Goal: Task Accomplishment & Management: Manage account settings

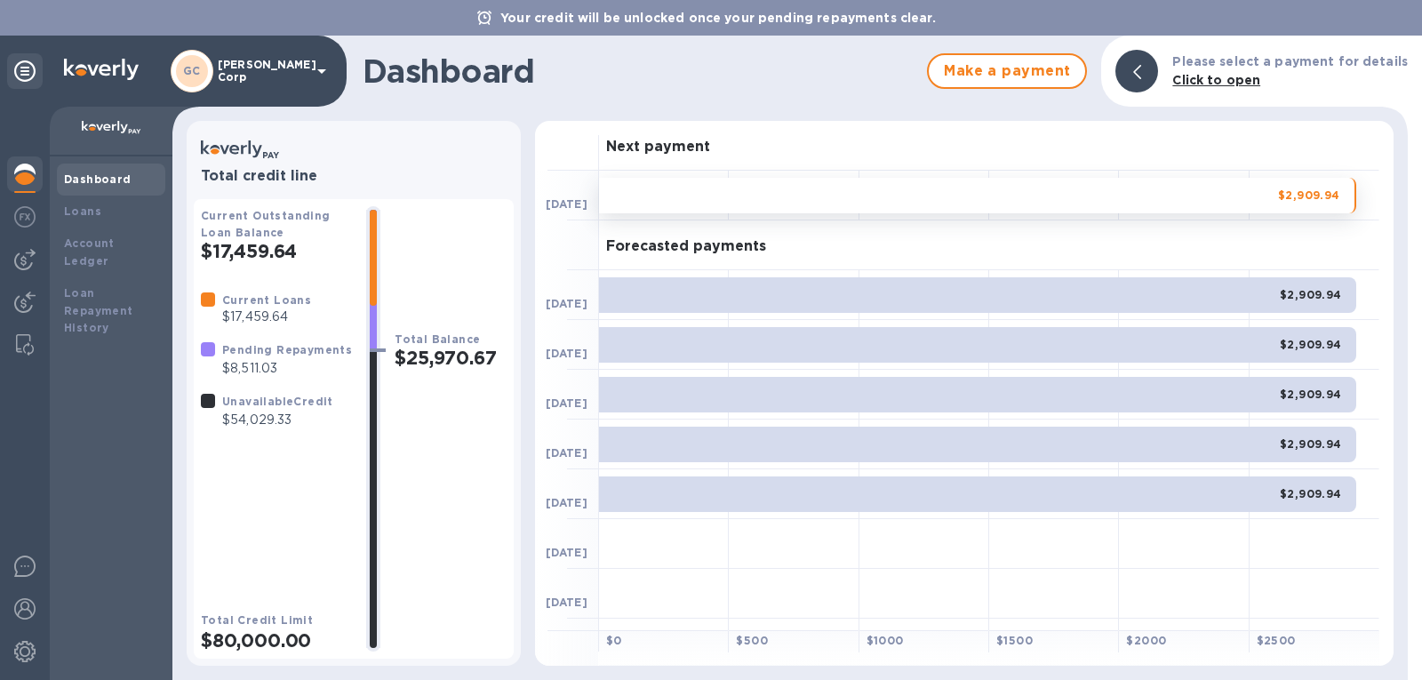
click at [115, 183] on b "Dashboard" at bounding box center [98, 178] width 68 height 13
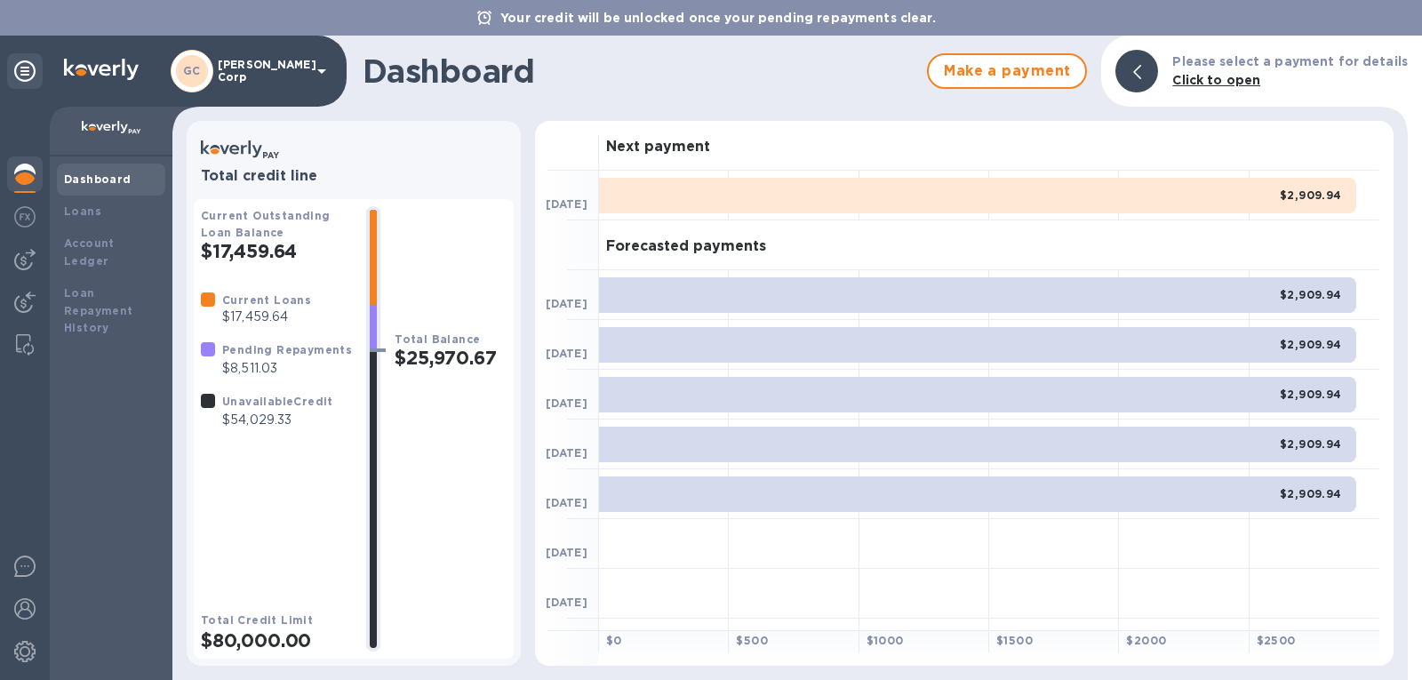
click at [115, 183] on b "Dashboard" at bounding box center [98, 178] width 68 height 13
click at [87, 213] on b "Loans" at bounding box center [82, 210] width 37 height 13
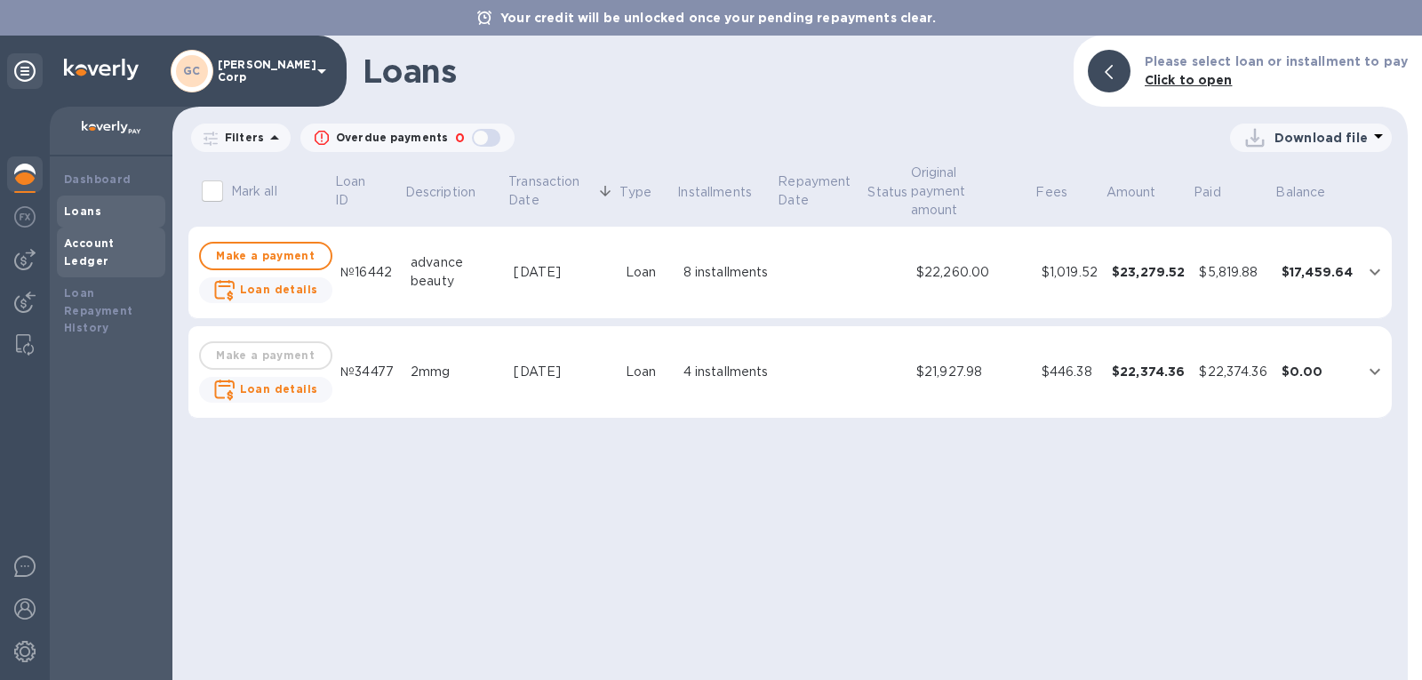
click at [123, 228] on div "Account Ledger" at bounding box center [111, 252] width 108 height 50
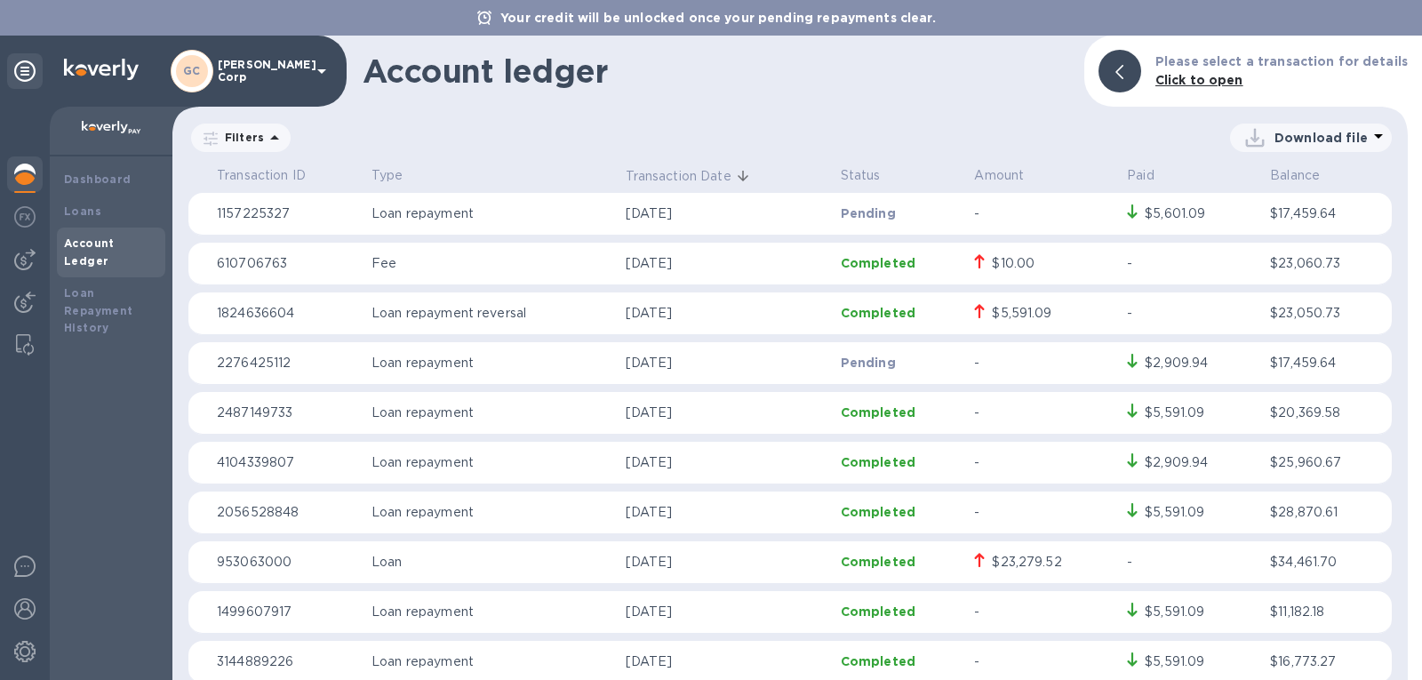
click at [974, 309] on icon at bounding box center [979, 311] width 11 height 14
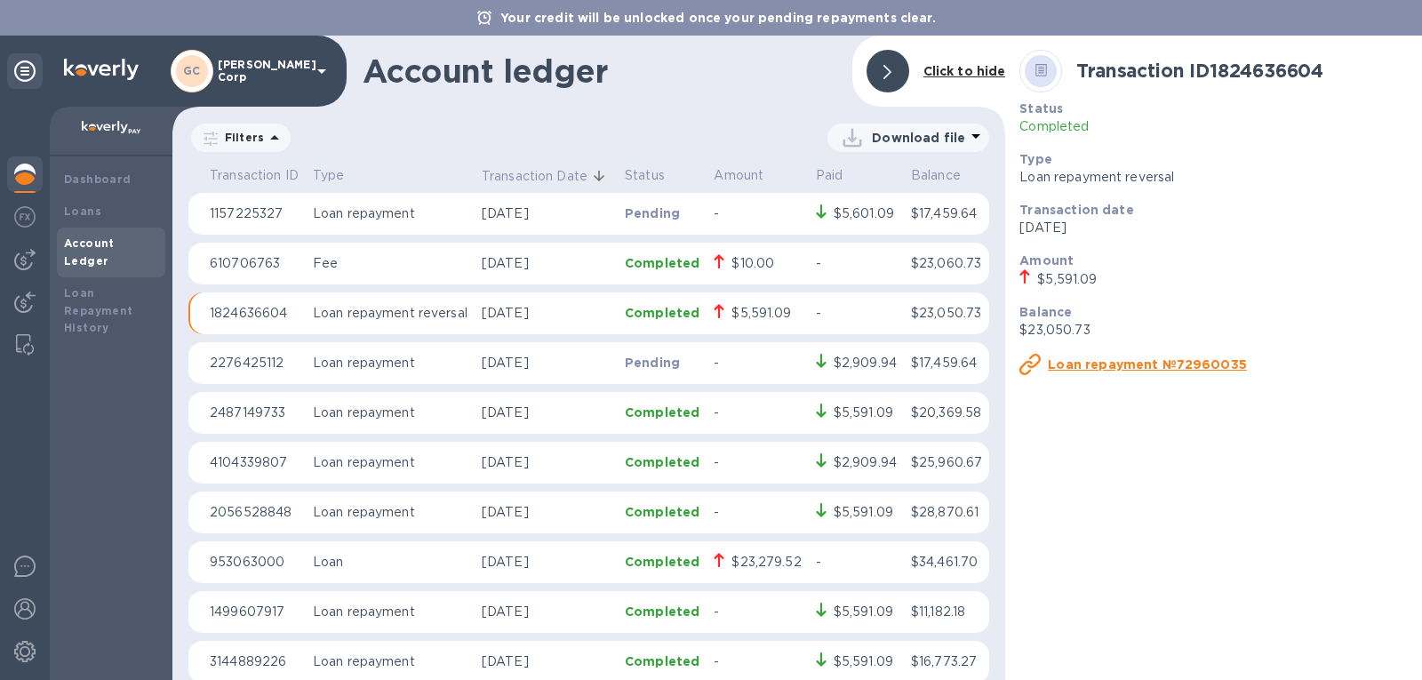
click at [1025, 276] on icon at bounding box center [1025, 276] width 10 height 14
click at [359, 323] on p "Loan repayment reversal" at bounding box center [390, 313] width 155 height 19
drag, startPoint x: 381, startPoint y: 342, endPoint x: 300, endPoint y: 306, distance: 88.7
click at [300, 306] on table "Transaction ID Type Transaction Date Status Amount Paid Balance 1157225327 Loan…" at bounding box center [588, 455] width 801 height 587
click at [315, 314] on p "Loan repayment reversal" at bounding box center [390, 313] width 155 height 19
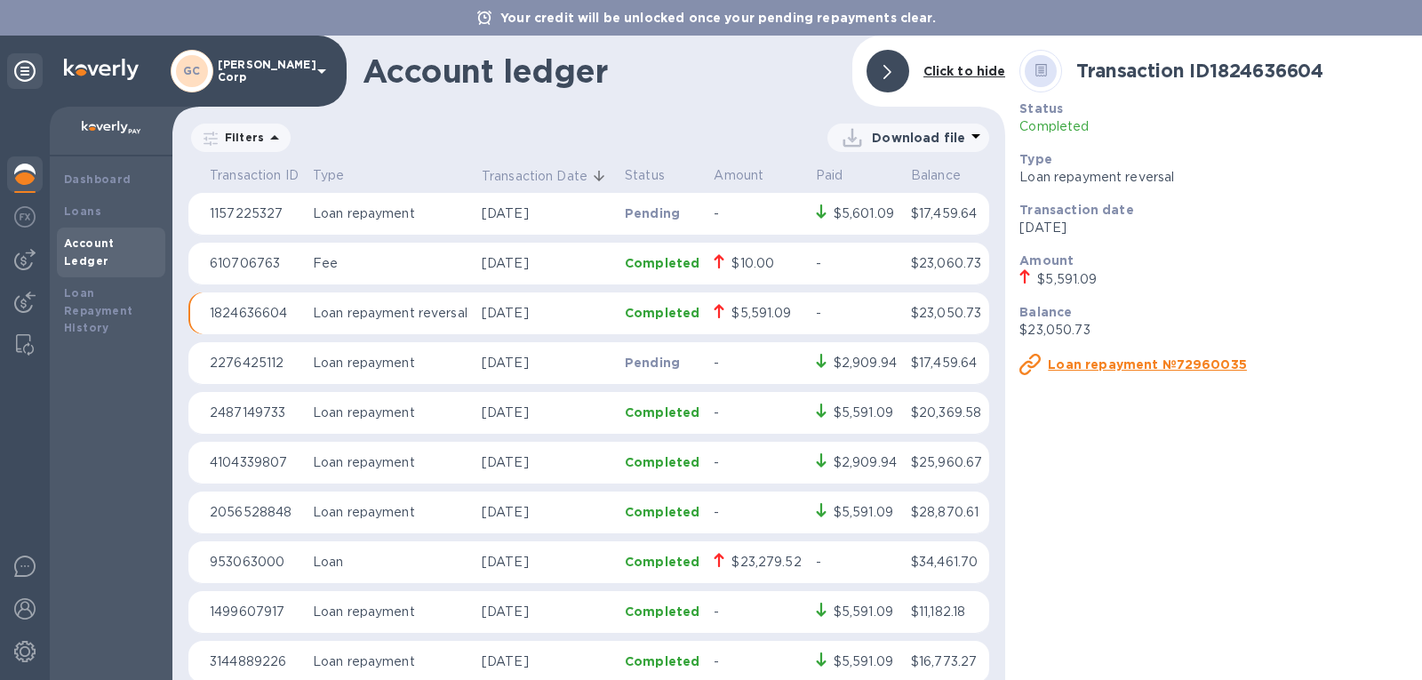
click at [279, 323] on p "1824636604" at bounding box center [254, 313] width 89 height 19
click at [28, 643] on img at bounding box center [24, 651] width 21 height 21
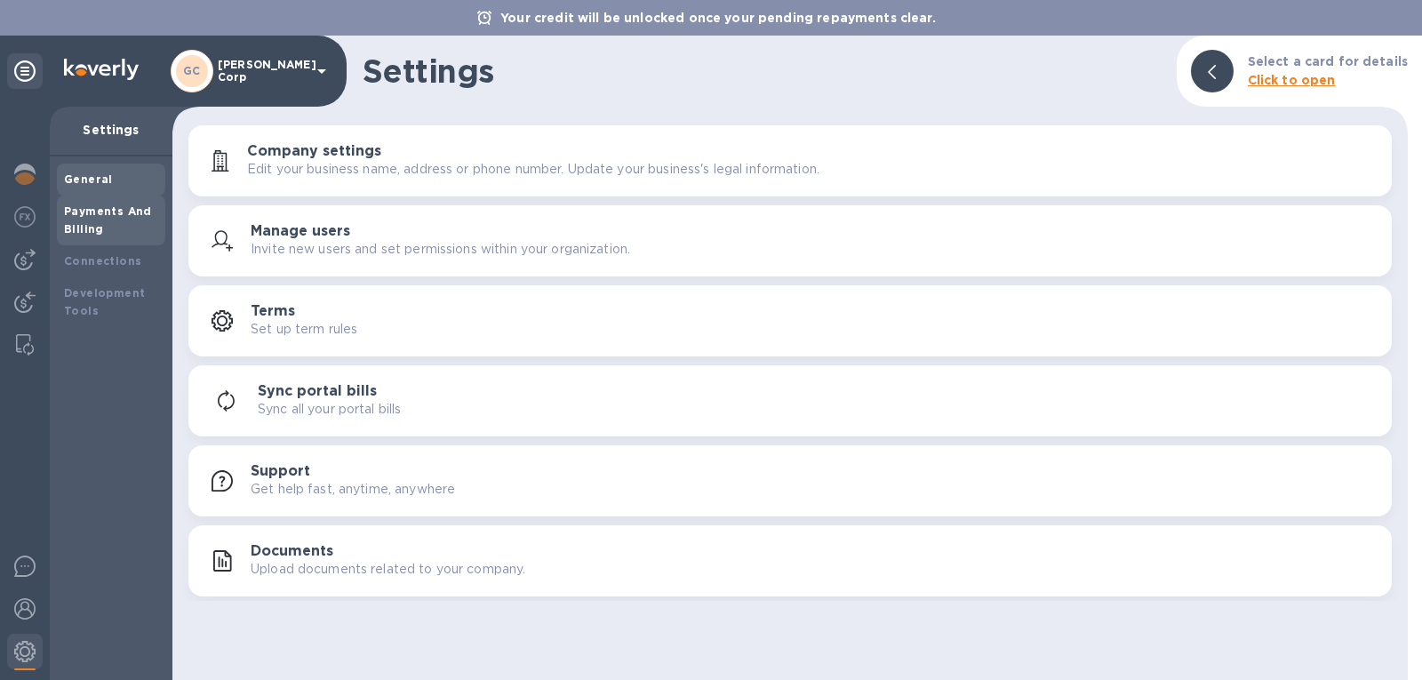
click at [122, 212] on b "Payments And Billing" at bounding box center [108, 219] width 88 height 31
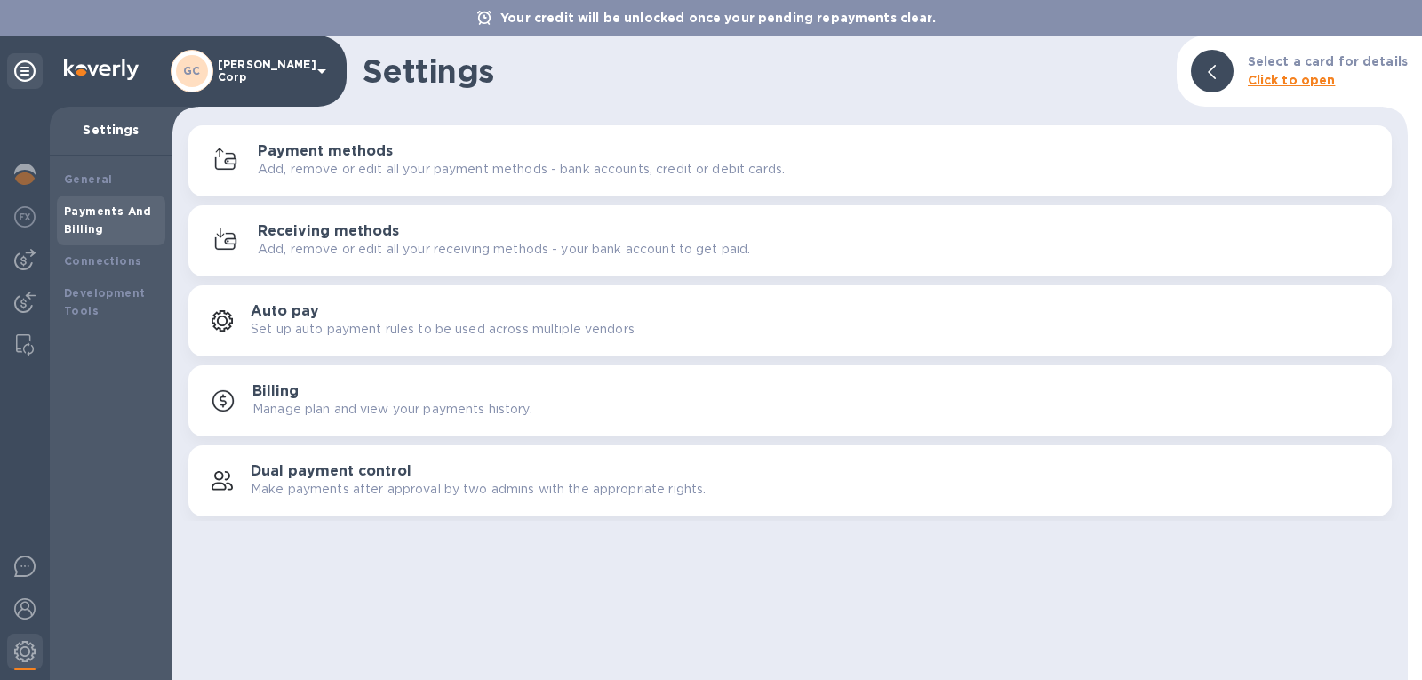
click at [297, 157] on h3 "Payment methods" at bounding box center [325, 151] width 135 height 17
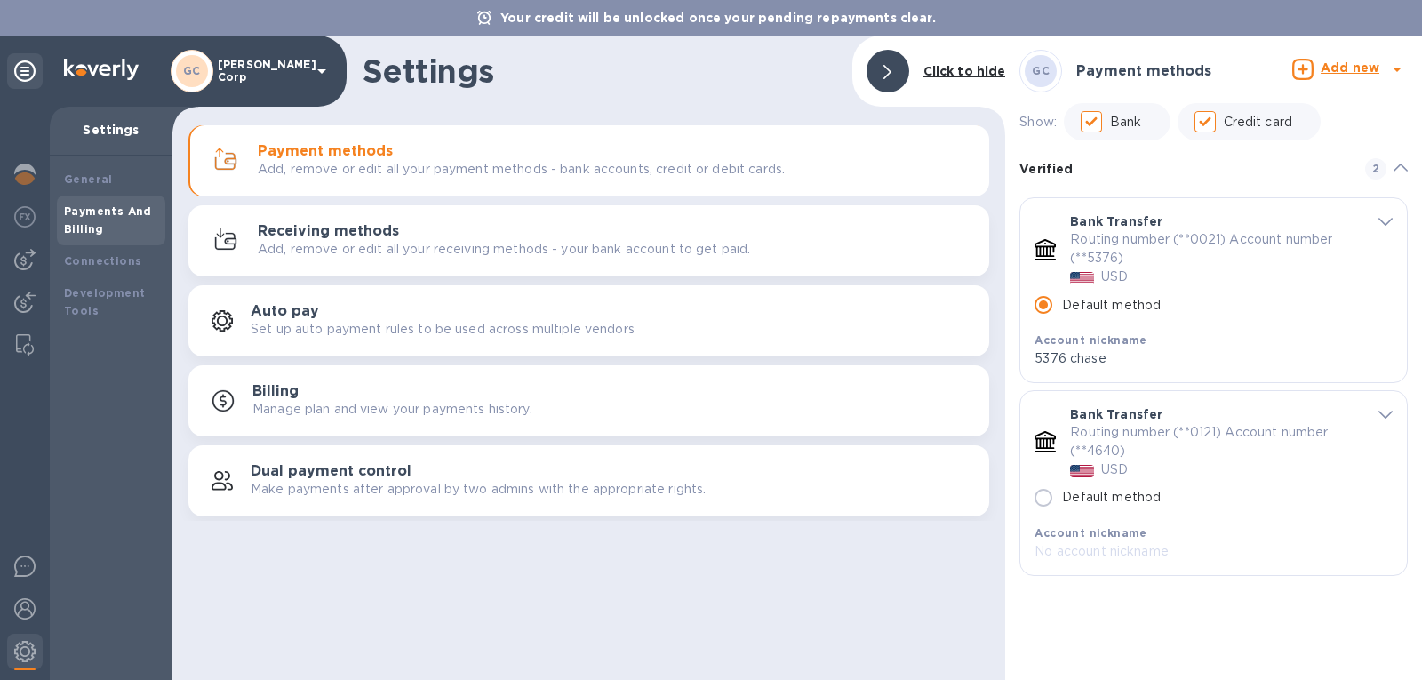
click at [1388, 417] on icon "default-method" at bounding box center [1385, 414] width 14 height 8
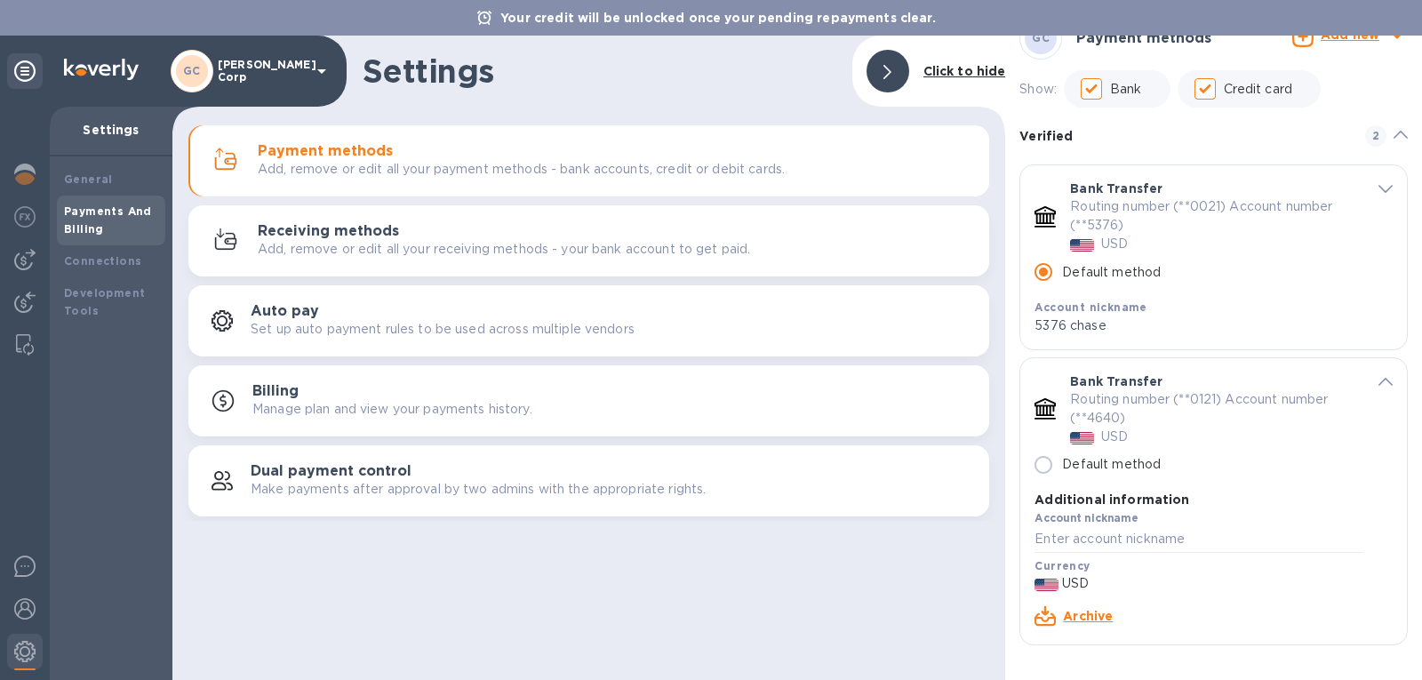
click at [1136, 409] on p "Routing number (**0121) Account number (**4640)" at bounding box center [1209, 408] width 278 height 37
click at [1050, 411] on icon "default-method" at bounding box center [1044, 407] width 21 height 18
click at [1039, 411] on icon "default-method" at bounding box center [1044, 408] width 21 height 21
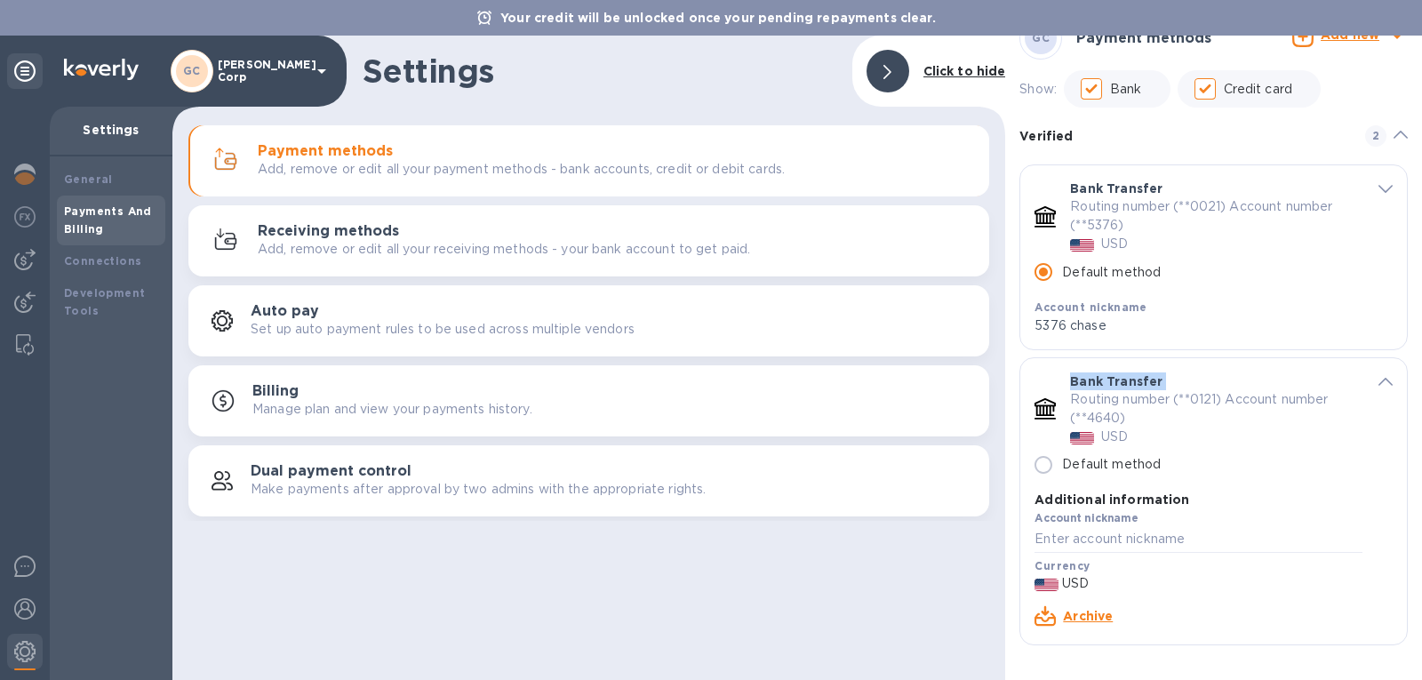
click at [1064, 407] on div "Bank Transfer Routing number (**0121) Account number (**4640) USD" at bounding box center [1216, 409] width 307 height 88
click at [1046, 227] on div "default-method" at bounding box center [1045, 217] width 36 height 36
click at [1378, 385] on icon "default-method" at bounding box center [1385, 382] width 14 height 8
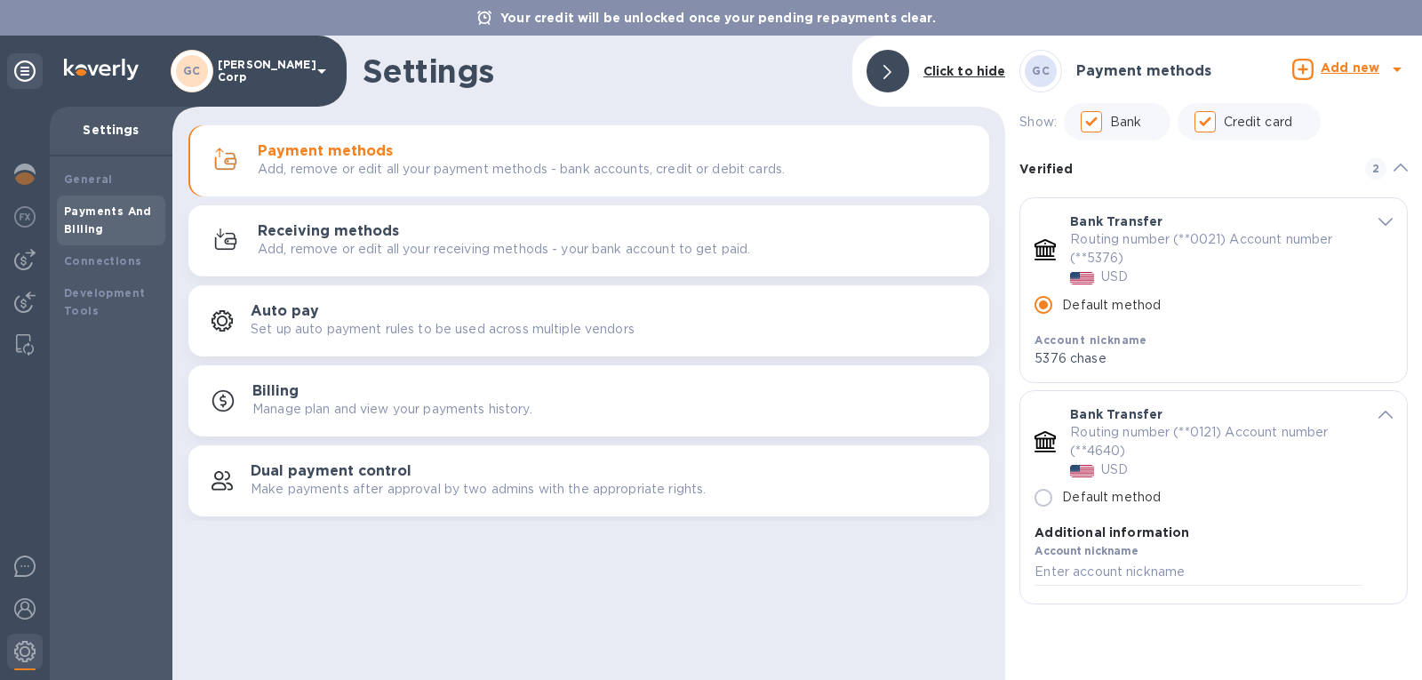
scroll to position [0, 0]
click at [1036, 446] on icon "default-method" at bounding box center [1044, 441] width 21 height 21
click at [1053, 434] on icon "default-method" at bounding box center [1044, 441] width 21 height 21
click at [1396, 68] on icon at bounding box center [1396, 70] width 9 height 4
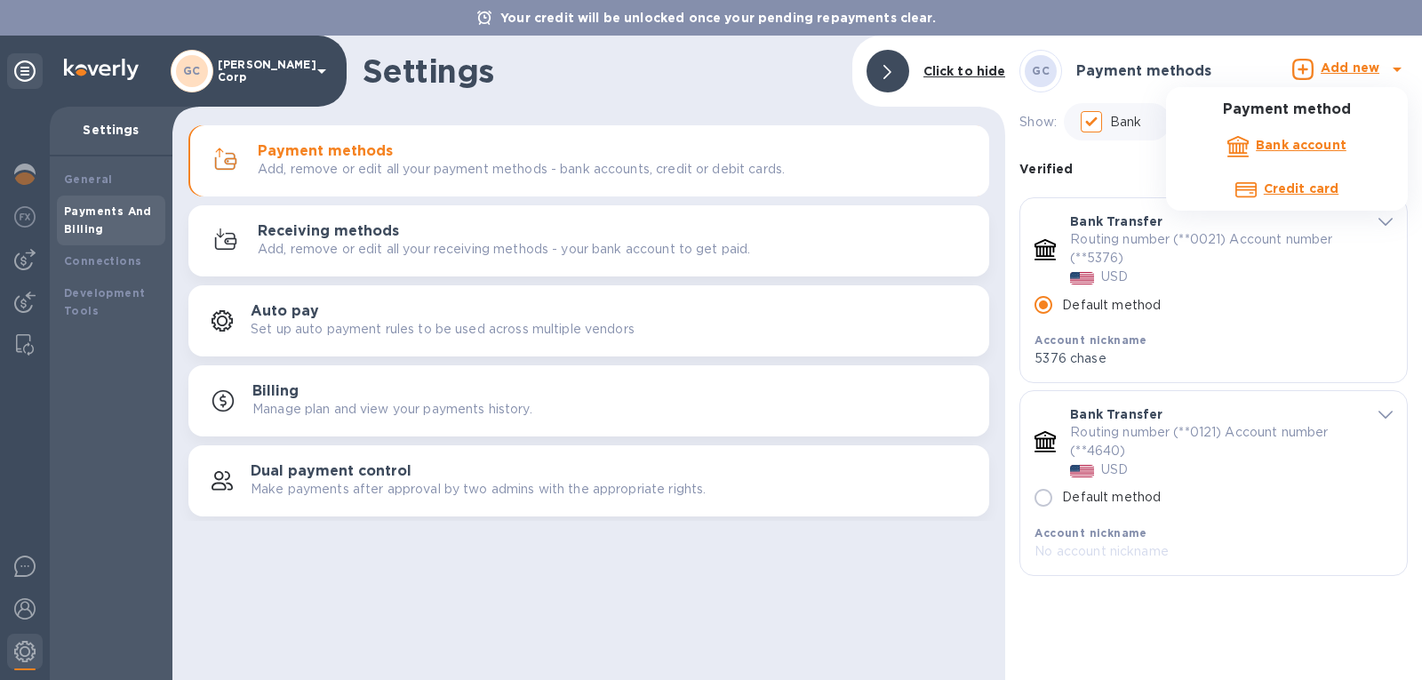
click at [1178, 71] on div at bounding box center [711, 340] width 1422 height 680
click at [1106, 423] on p "Routing number (**0121) Account number (**4640)" at bounding box center [1209, 441] width 278 height 37
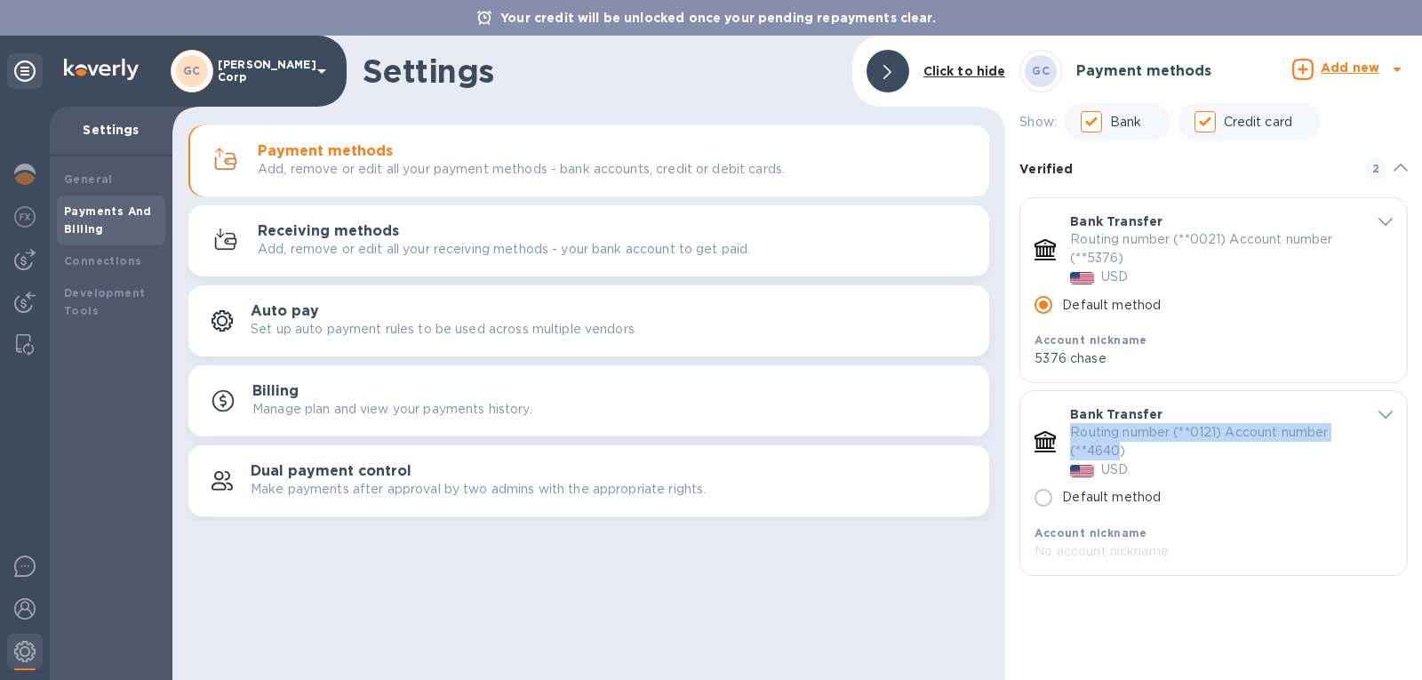
drag, startPoint x: 1120, startPoint y: 453, endPoint x: 1063, endPoint y: 431, distance: 61.9
click at [1063, 431] on div "Bank Transfer Routing number (**0121) Account number (**4640) USD" at bounding box center [1216, 442] width 307 height 88
copy p "Routing number (**0121) Account number (**4640"
click at [1061, 546] on p "No account nickname" at bounding box center [1198, 551] width 328 height 19
click at [1081, 550] on p "No account nickname" at bounding box center [1198, 551] width 328 height 19
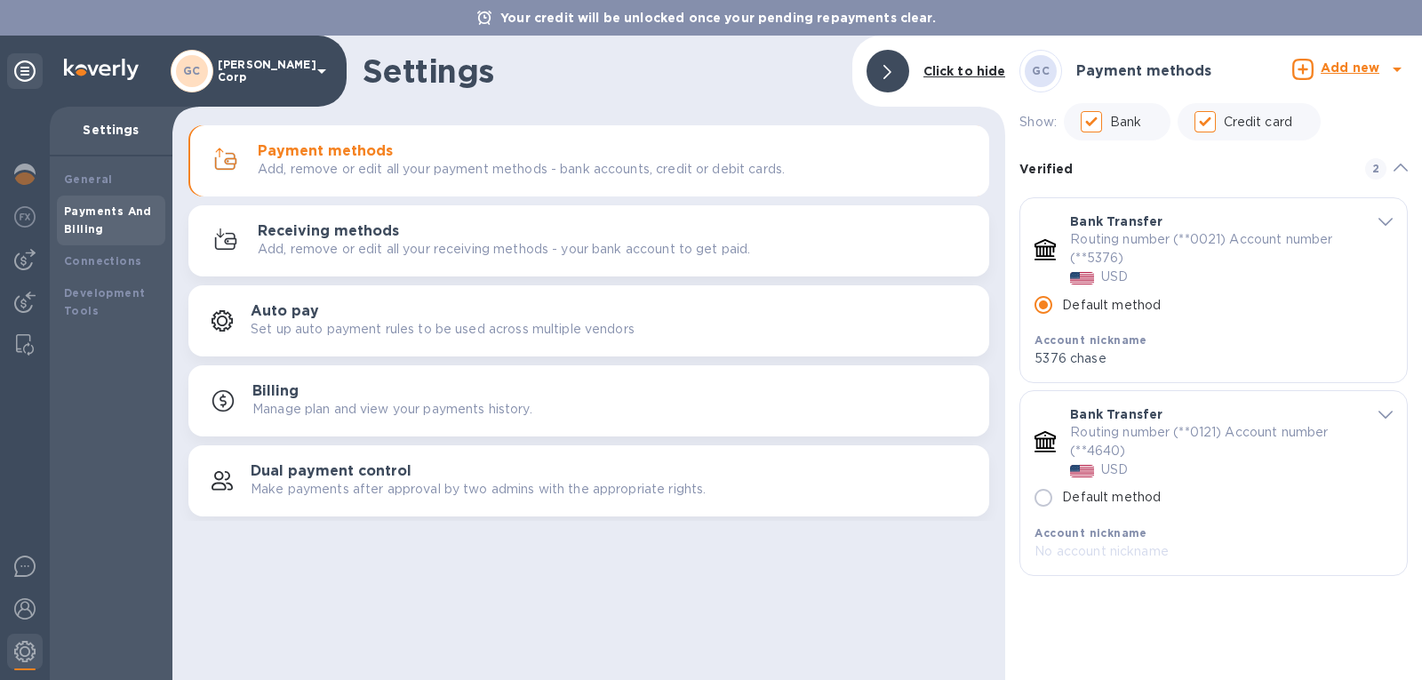
click at [1046, 250] on icon "default-method" at bounding box center [1044, 249] width 21 height 21
click at [1386, 227] on span "default-method" at bounding box center [1385, 220] width 14 height 17
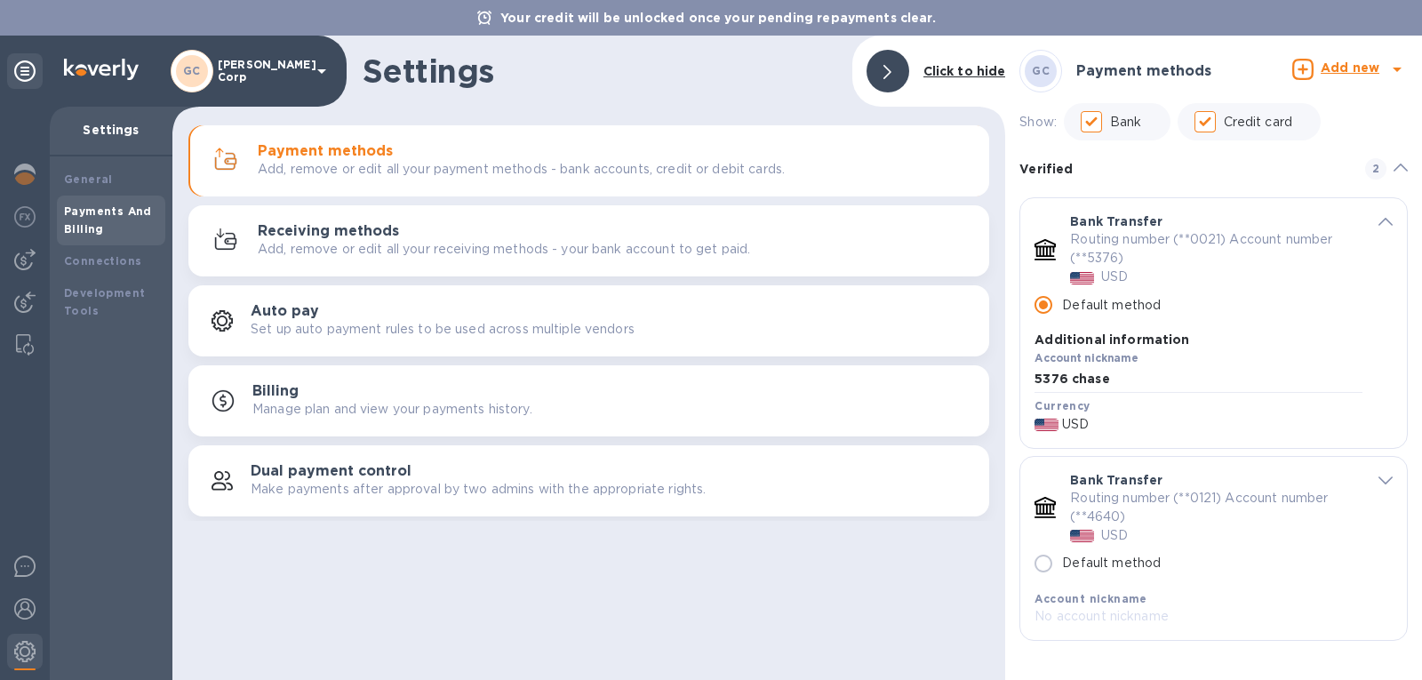
click at [1375, 220] on div "default-method" at bounding box center [1377, 220] width 30 height 17
click at [1107, 253] on p "Routing number (**0021) Account number (**5376)" at bounding box center [1209, 248] width 278 height 37
click at [1153, 58] on div "GC Payment methods" at bounding box center [1155, 71] width 273 height 43
click at [960, 75] on b "Click to hide" at bounding box center [964, 71] width 83 height 14
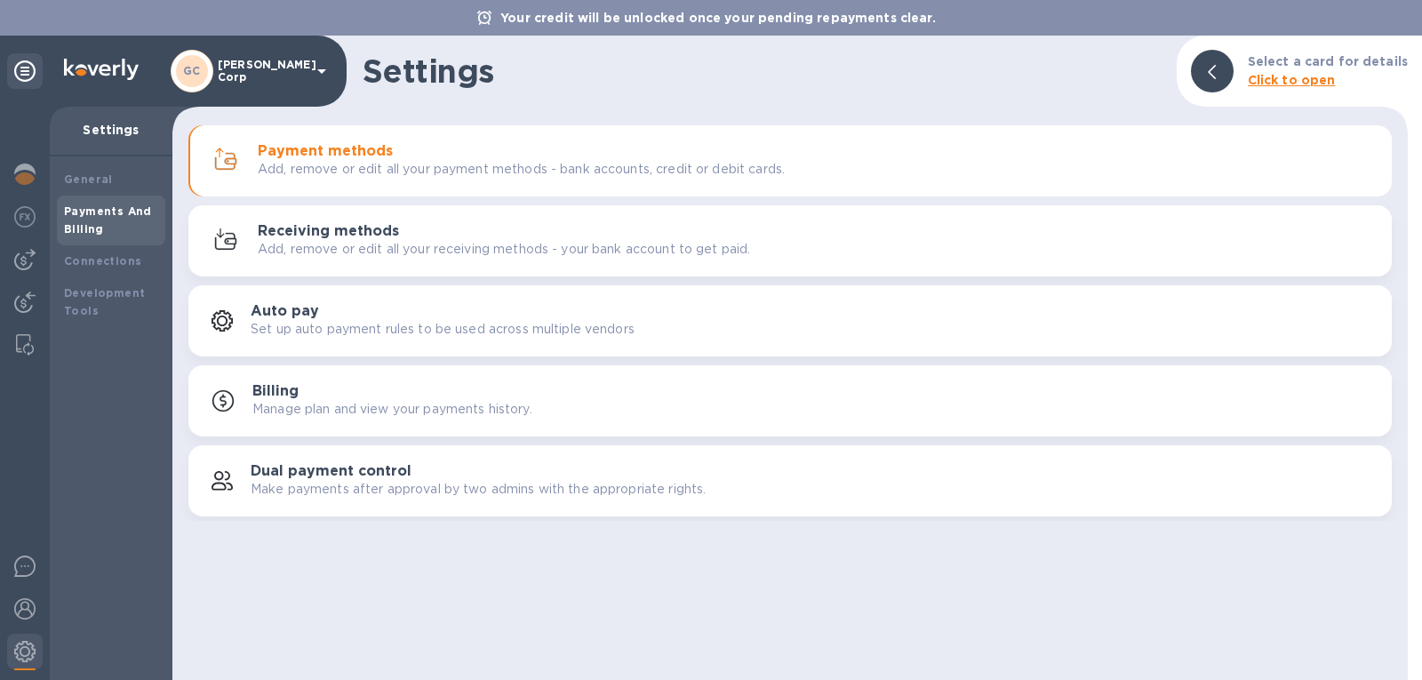
click at [466, 170] on p "Add, remove or edit all your payment methods - bank accounts, credit or debit c…" at bounding box center [521, 169] width 527 height 19
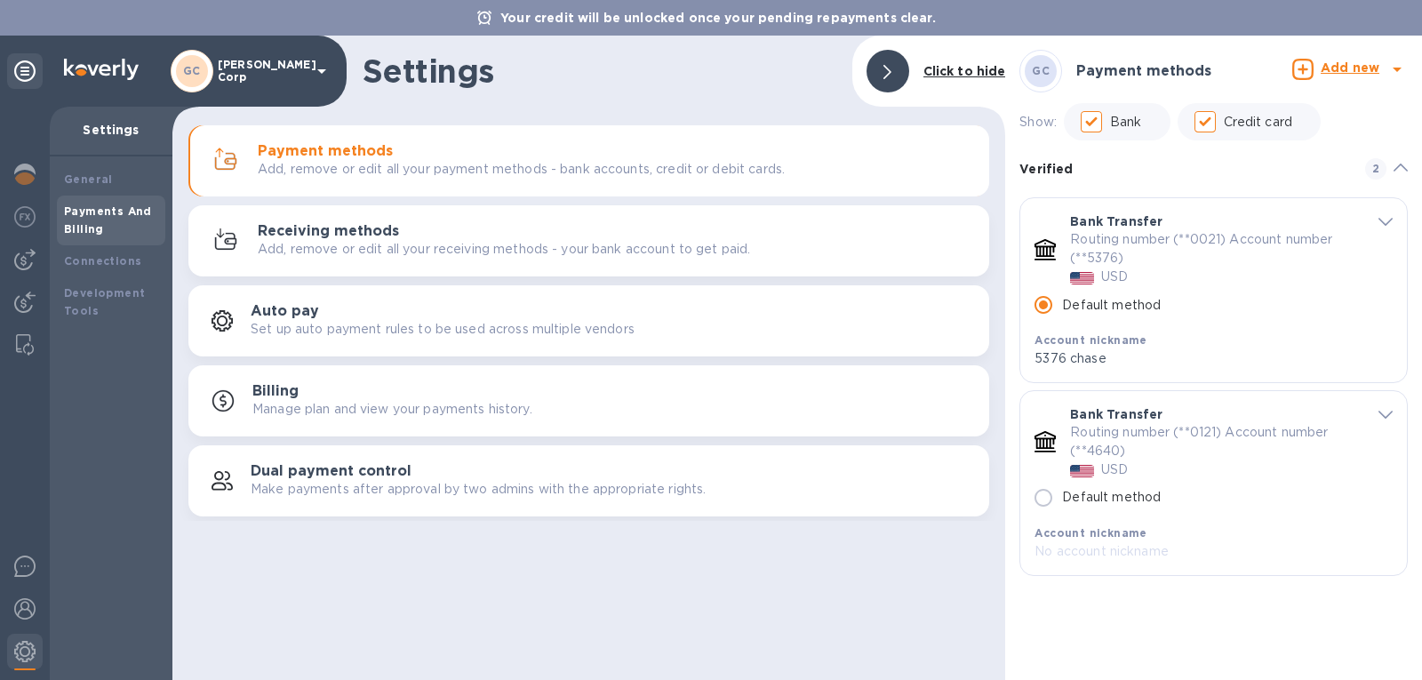
click at [324, 333] on p "Set up auto payment rules to be used across multiple vendors" at bounding box center [443, 329] width 384 height 19
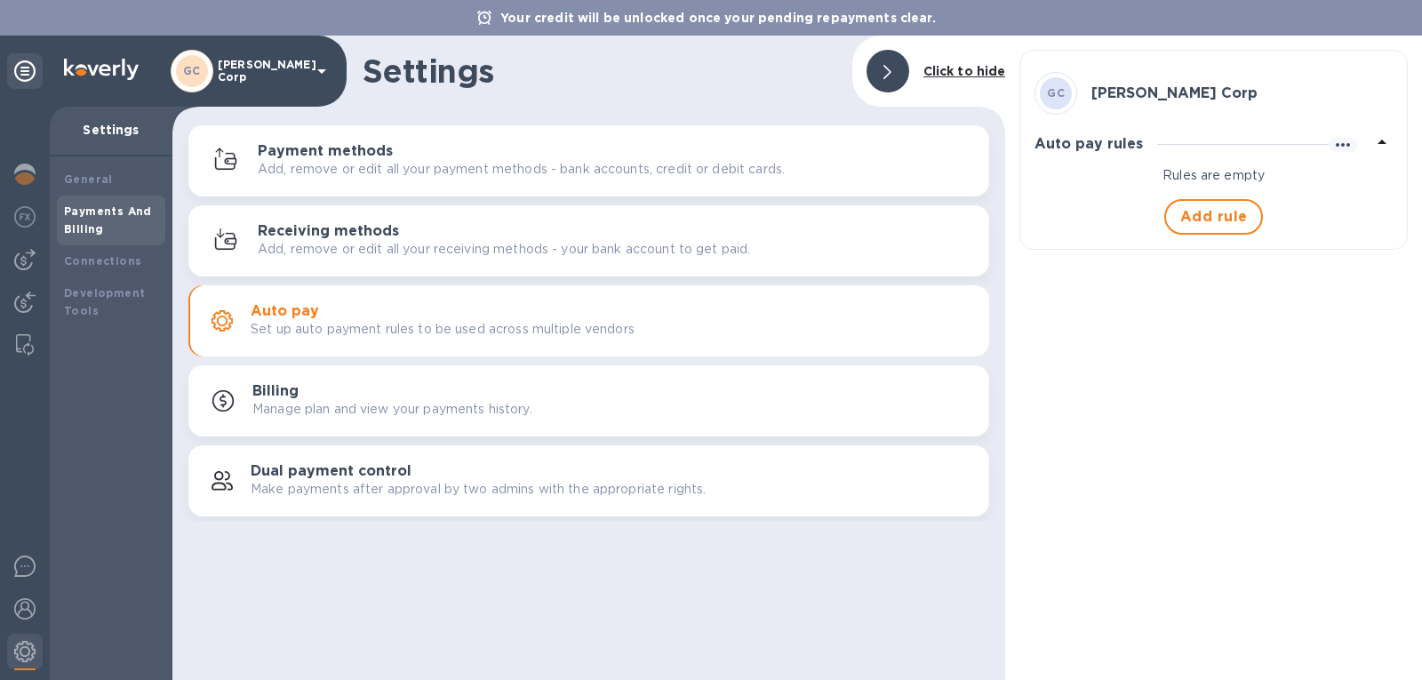
click at [520, 240] on p "Add, remove or edit all your receiving methods - your bank account to get paid." at bounding box center [504, 249] width 492 height 19
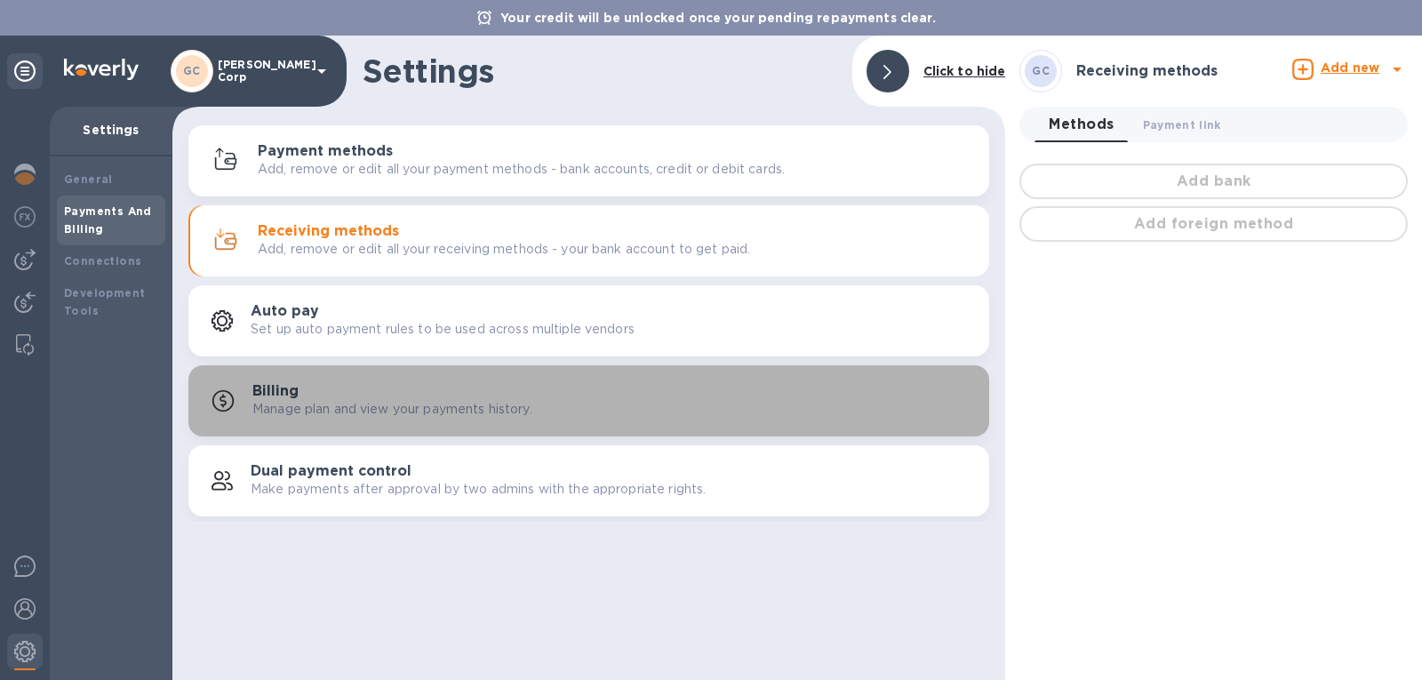
click at [412, 423] on button "Billing Manage plan and view your payments history." at bounding box center [588, 400] width 801 height 71
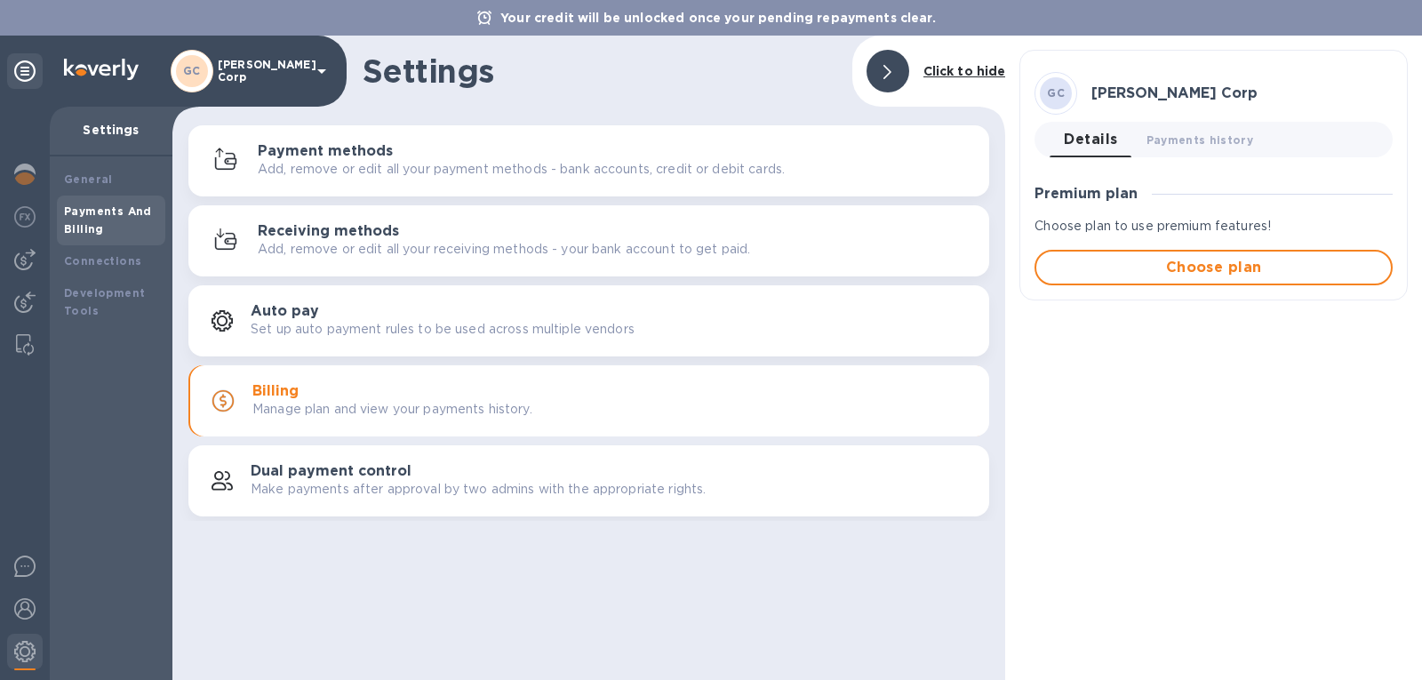
click at [414, 490] on p "Make payments after approval by two admins with the appropriate rights." at bounding box center [478, 489] width 455 height 19
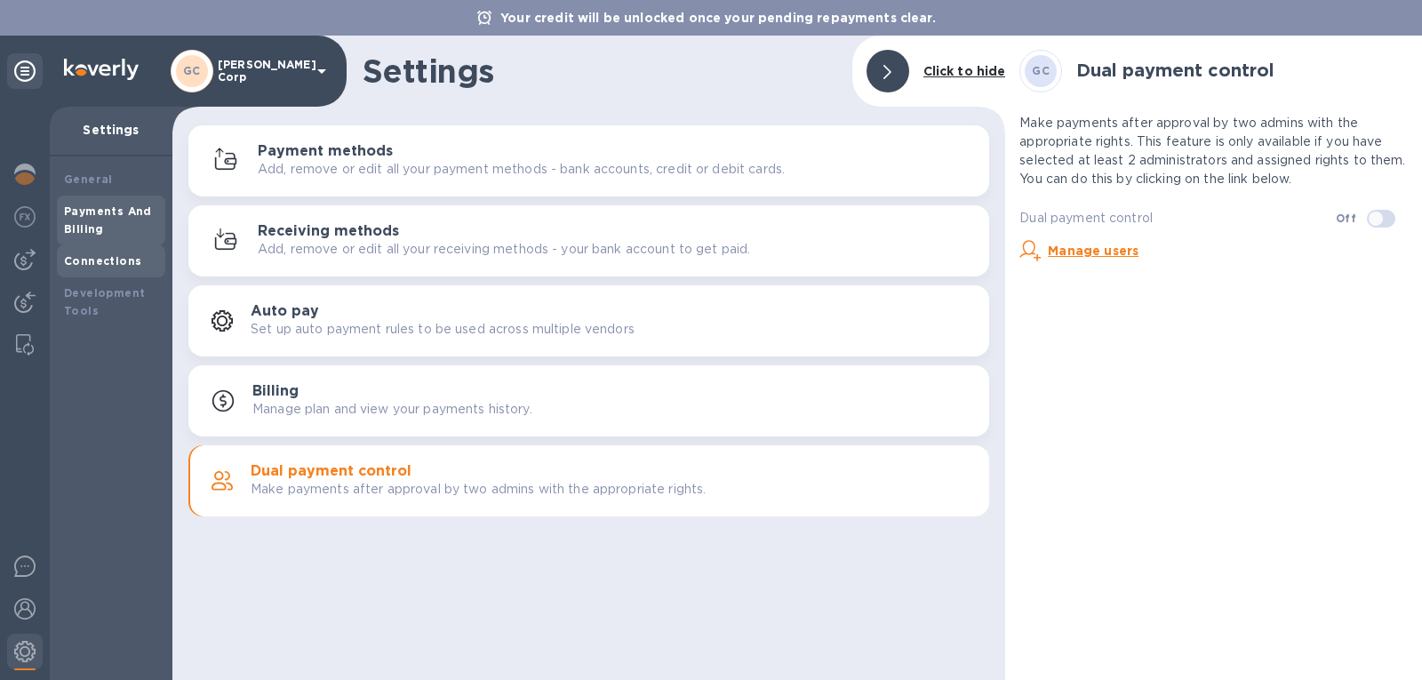
click at [108, 259] on b "Connections" at bounding box center [102, 260] width 77 height 13
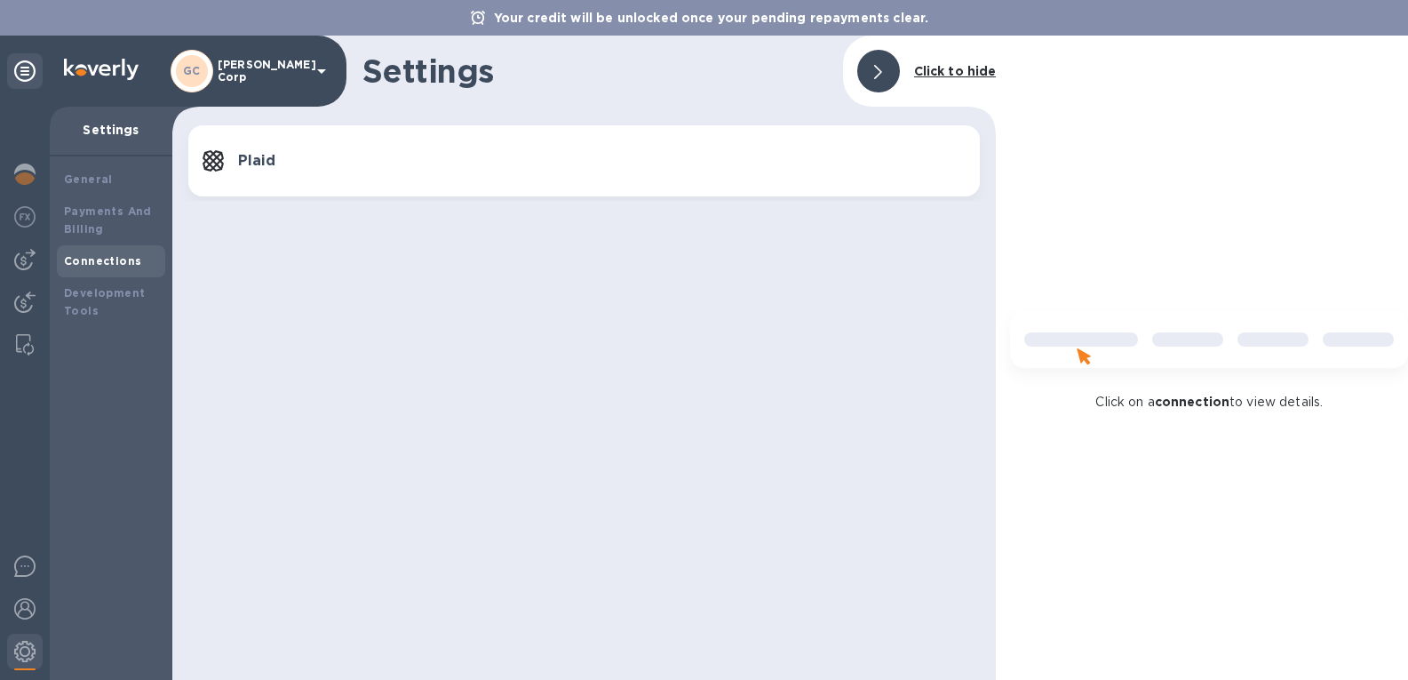
click at [267, 147] on div "Plaid" at bounding box center [584, 161] width 770 height 28
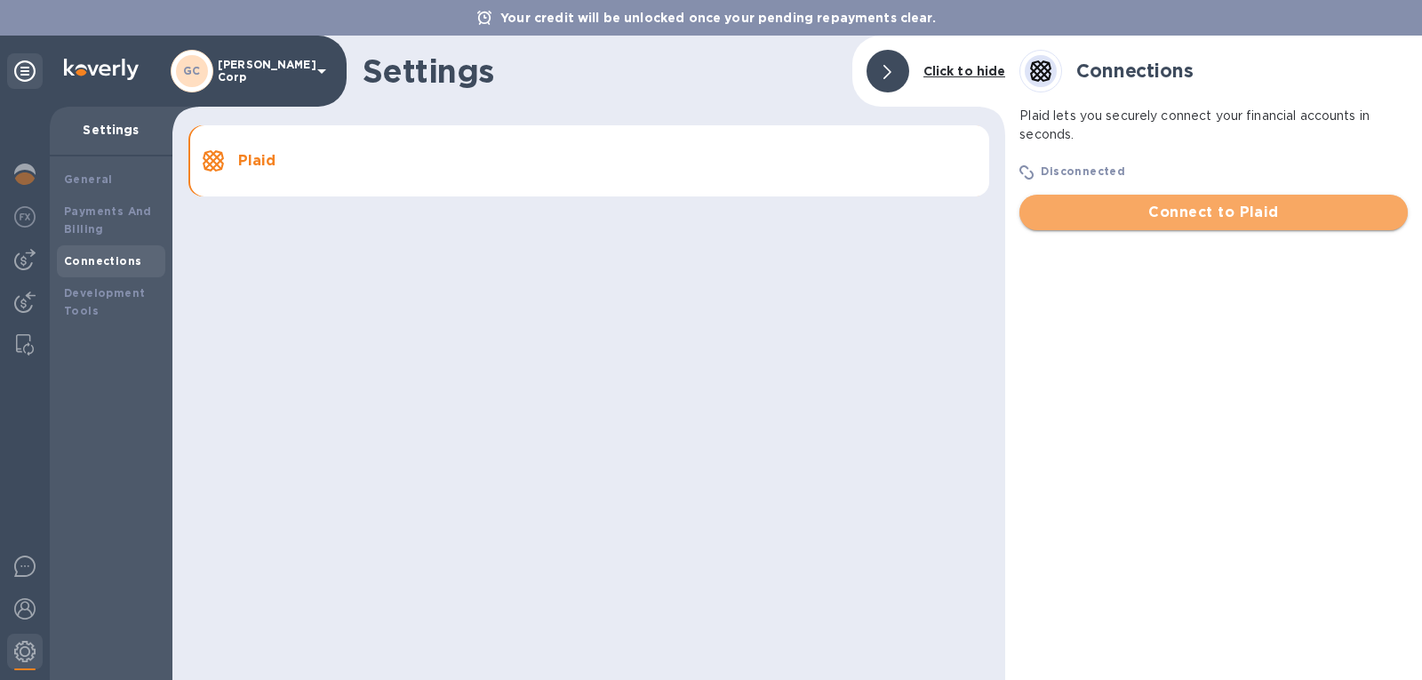
click at [1089, 225] on button "Connect to Plaid" at bounding box center [1213, 213] width 388 height 36
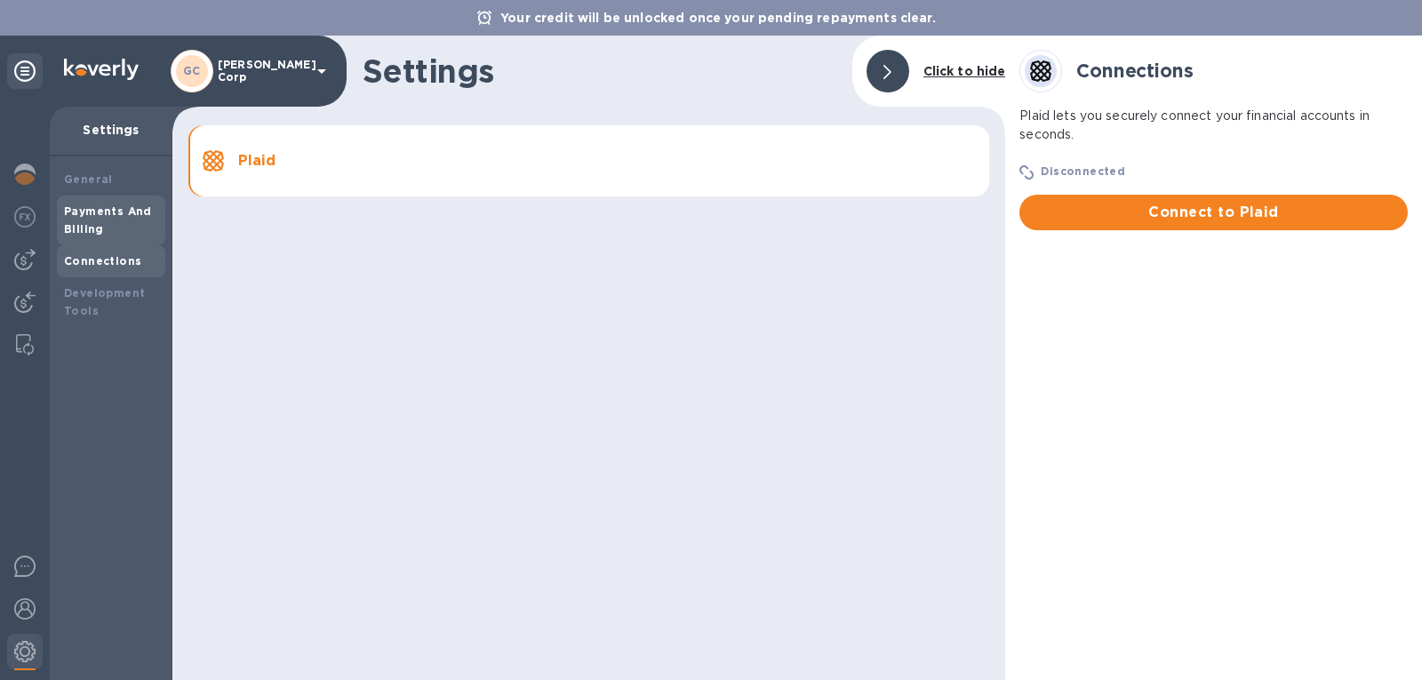
click at [121, 211] on b "Payments And Billing" at bounding box center [108, 219] width 88 height 31
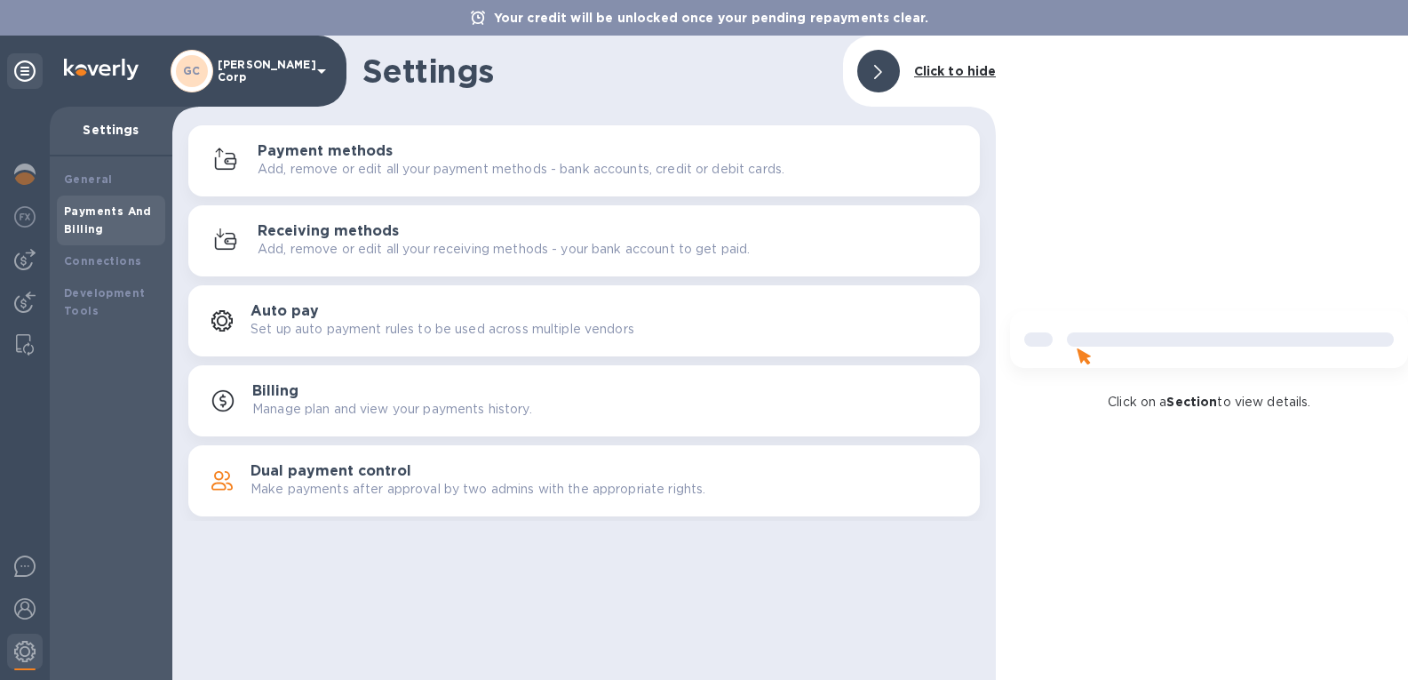
click at [267, 73] on p "[PERSON_NAME] Corp" at bounding box center [262, 71] width 89 height 25
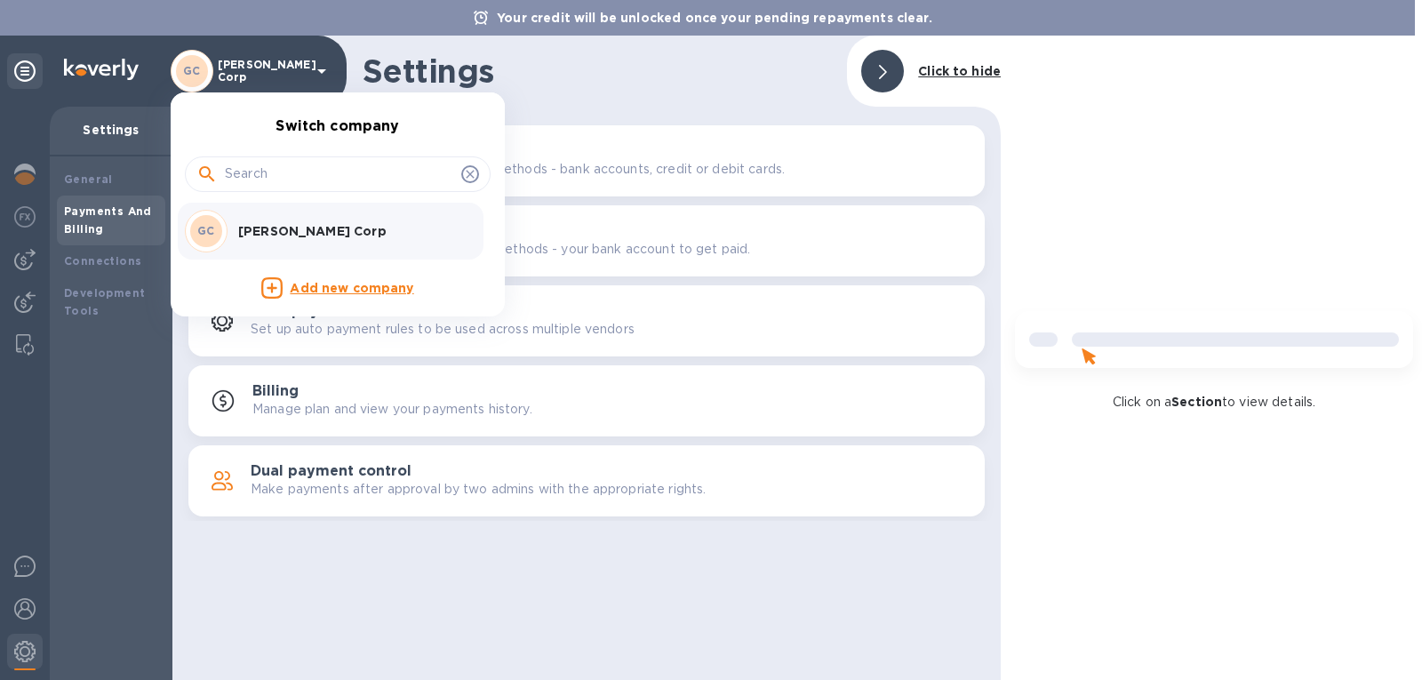
click at [36, 171] on div at bounding box center [711, 340] width 1422 height 680
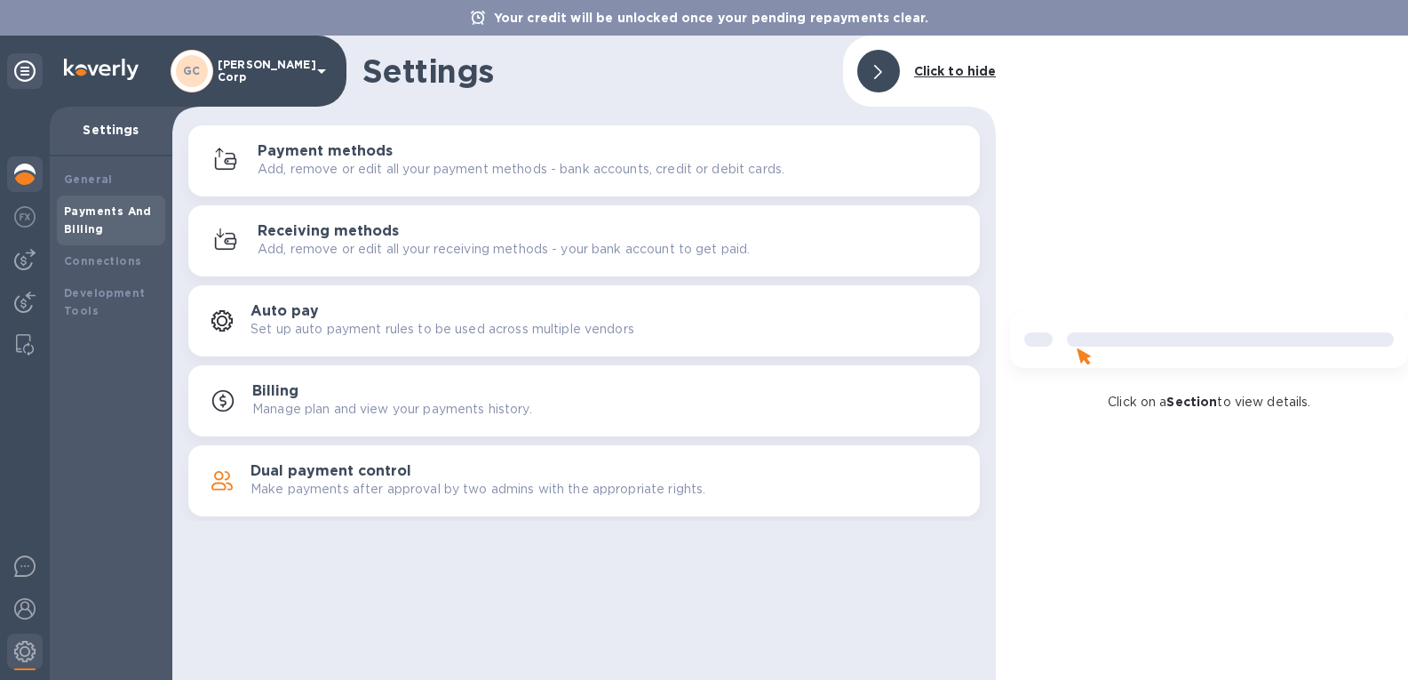
click at [25, 173] on img at bounding box center [24, 173] width 21 height 21
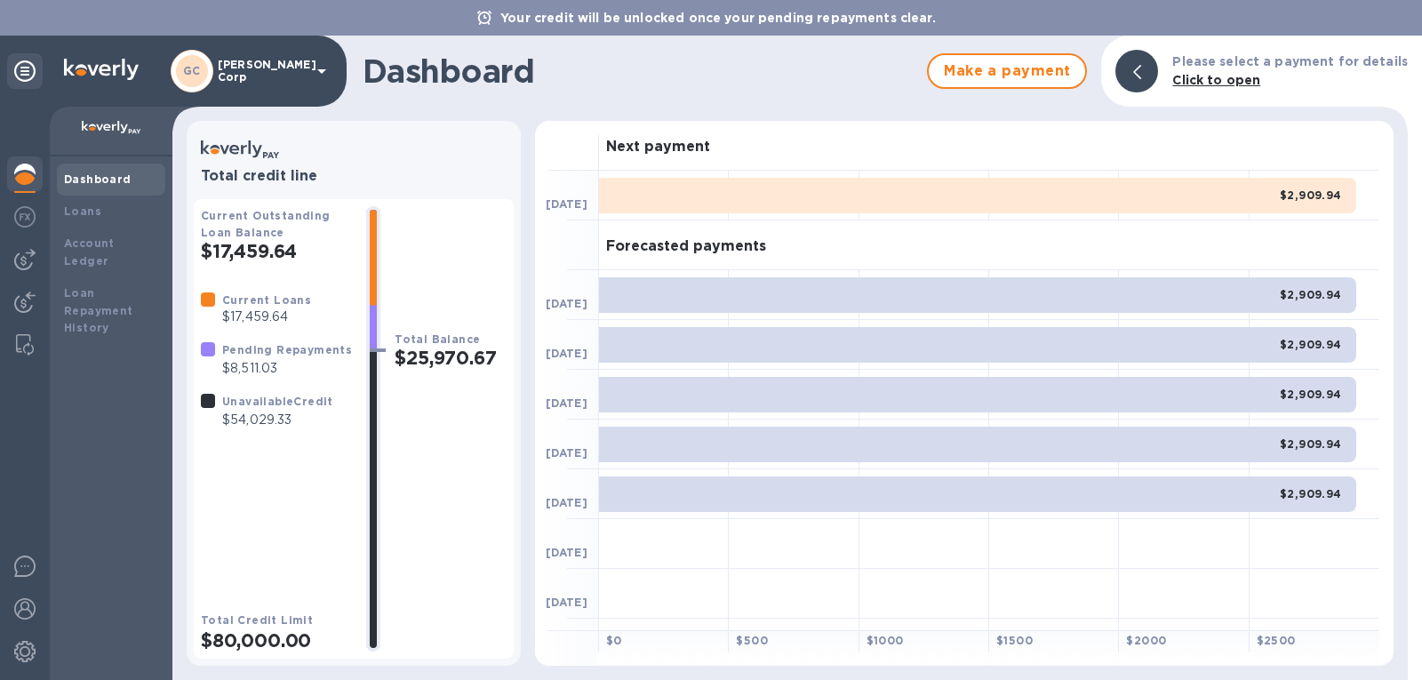
click at [122, 178] on b "Dashboard" at bounding box center [98, 178] width 68 height 13
click at [115, 291] on b "Loan Repayment History" at bounding box center [98, 310] width 69 height 49
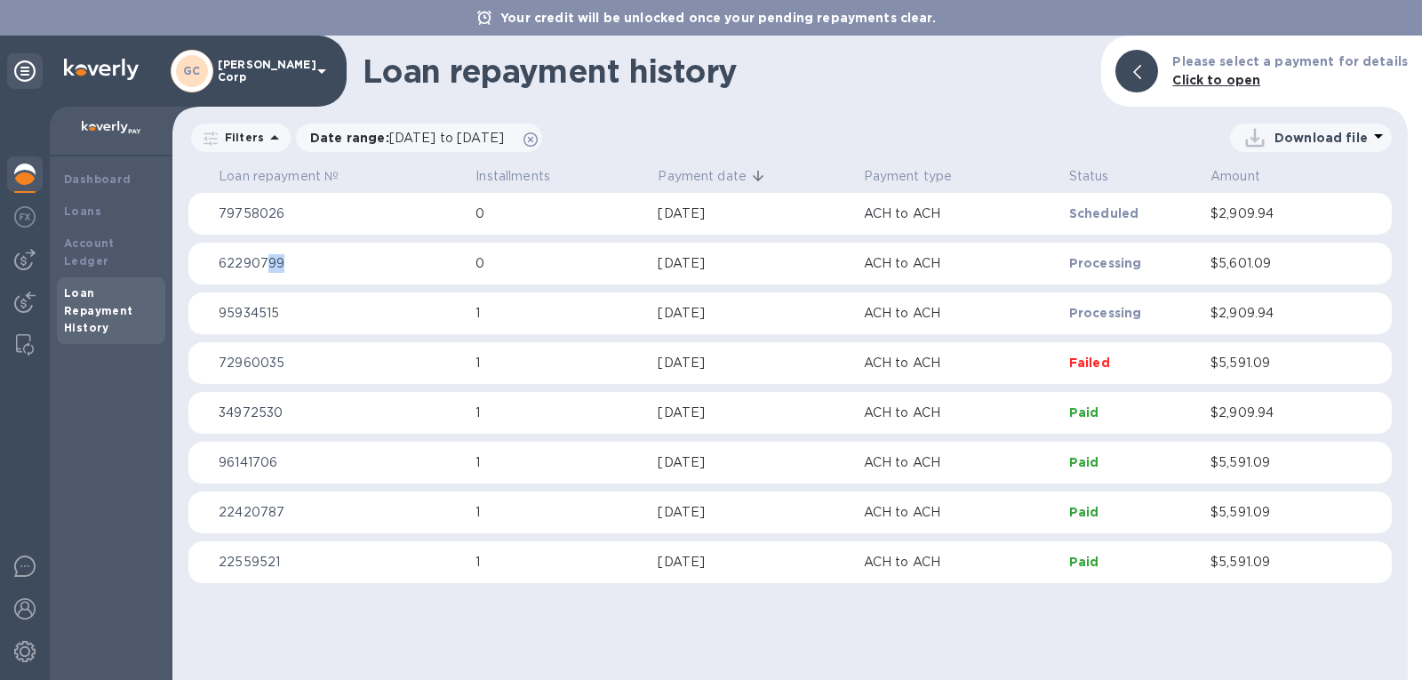
drag, startPoint x: 304, startPoint y: 259, endPoint x: 267, endPoint y: 259, distance: 36.4
click at [267, 259] on p "62290799" at bounding box center [340, 263] width 243 height 19
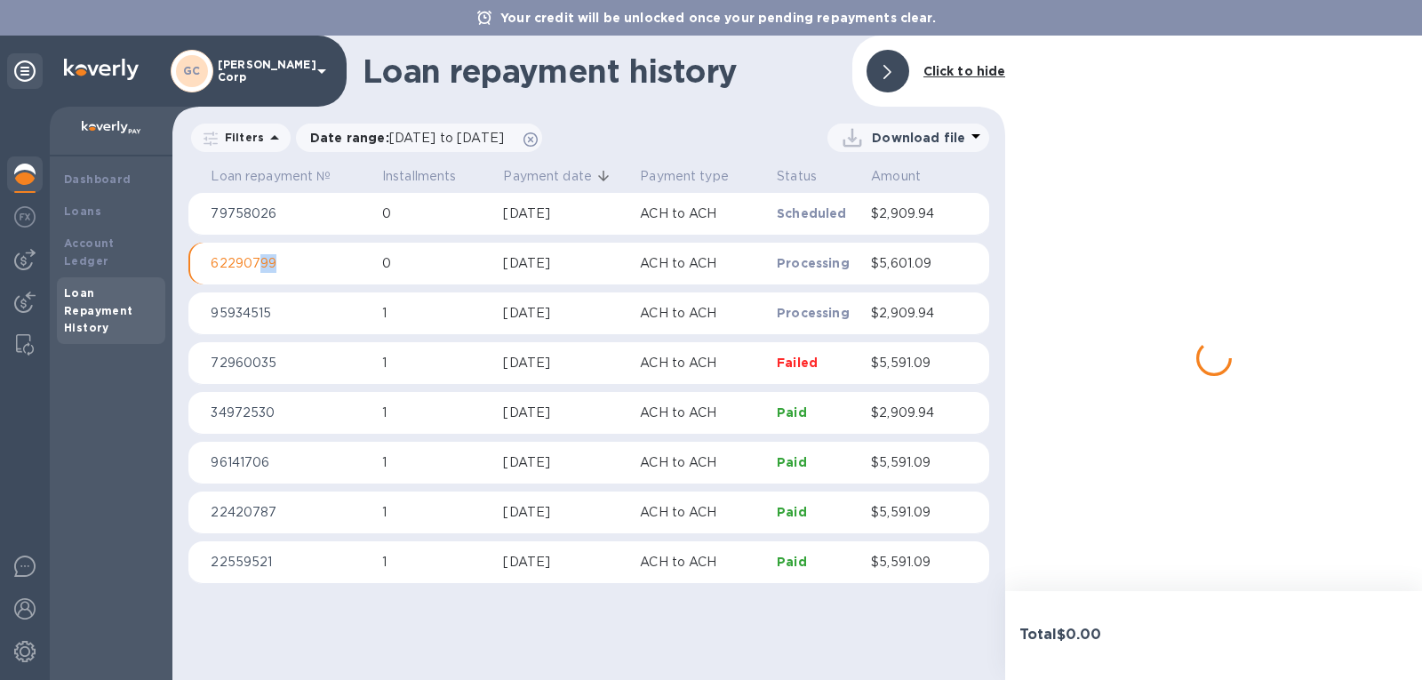
click at [267, 259] on p "62290799" at bounding box center [289, 263] width 157 height 19
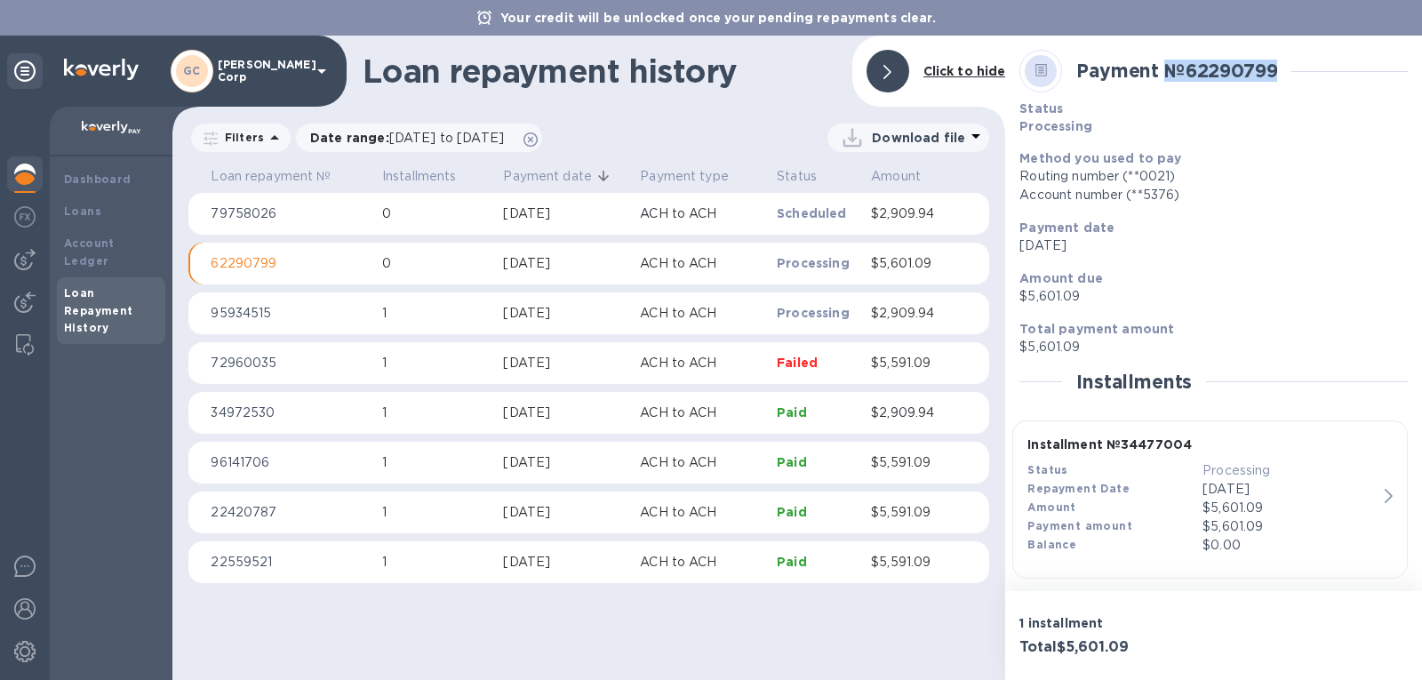
drag, startPoint x: 1289, startPoint y: 70, endPoint x: 1164, endPoint y: 74, distance: 125.3
click at [1164, 74] on div "Payment № 62290799" at bounding box center [1213, 71] width 402 height 57
copy b "№ 62290799"
